Goal: Information Seeking & Learning: Learn about a topic

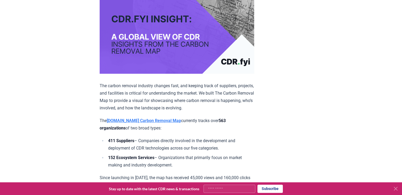
scroll to position [106, 0]
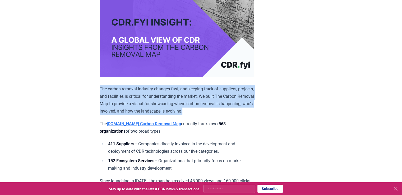
drag, startPoint x: 100, startPoint y: 86, endPoint x: 235, endPoint y: 110, distance: 136.8
click at [235, 110] on p "The carbon removal industry changes fast, and keeping track of suppliers, proje…" at bounding box center [177, 100] width 155 height 30
copy p "The carbon removal industry changes fast, and keeping track of suppliers, proje…"
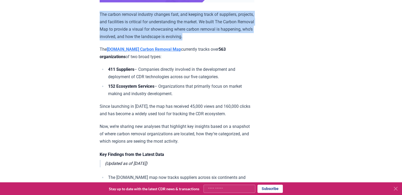
scroll to position [185, 0]
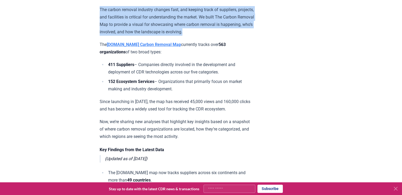
click at [128, 43] on strong "[DOMAIN_NAME] Carbon Removal Map" at bounding box center [144, 44] width 74 height 5
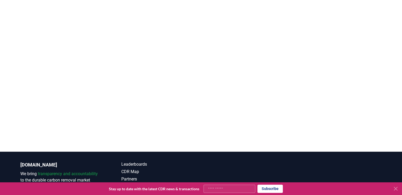
scroll to position [126, 0]
